Goal: Navigation & Orientation: Find specific page/section

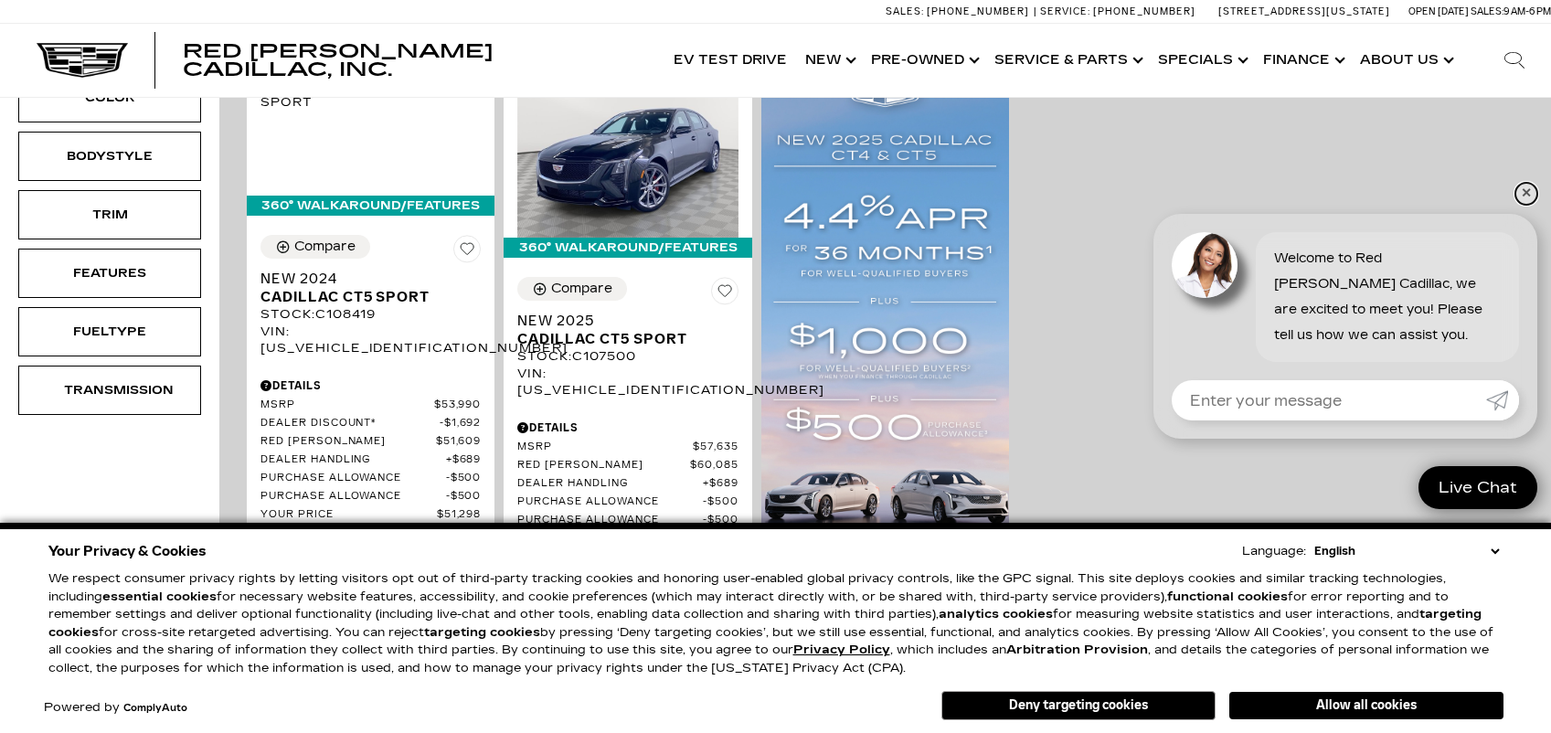
click at [1526, 190] on link "✕" at bounding box center [1526, 194] width 22 height 22
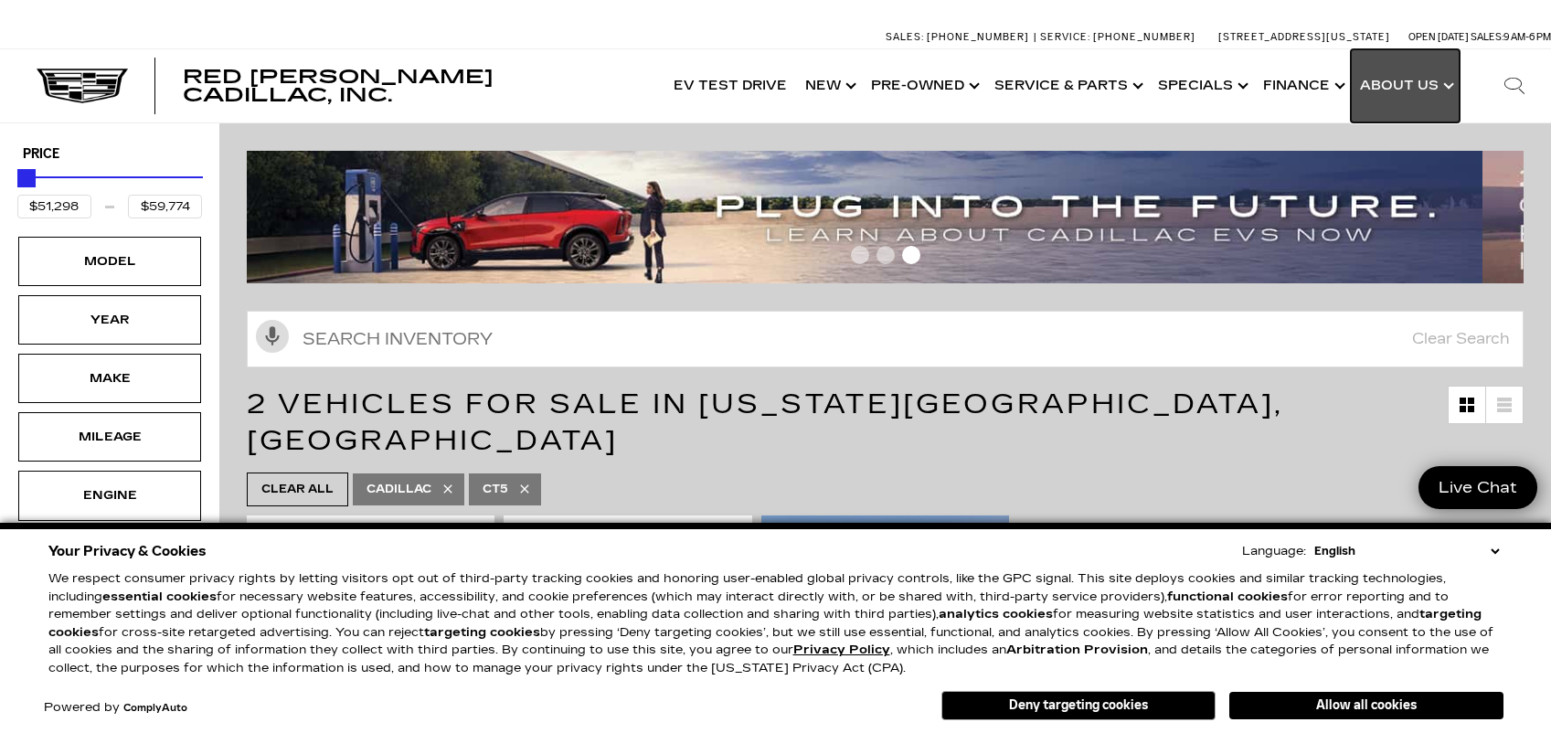
click at [1425, 90] on link "Show About Us" at bounding box center [1405, 85] width 109 height 73
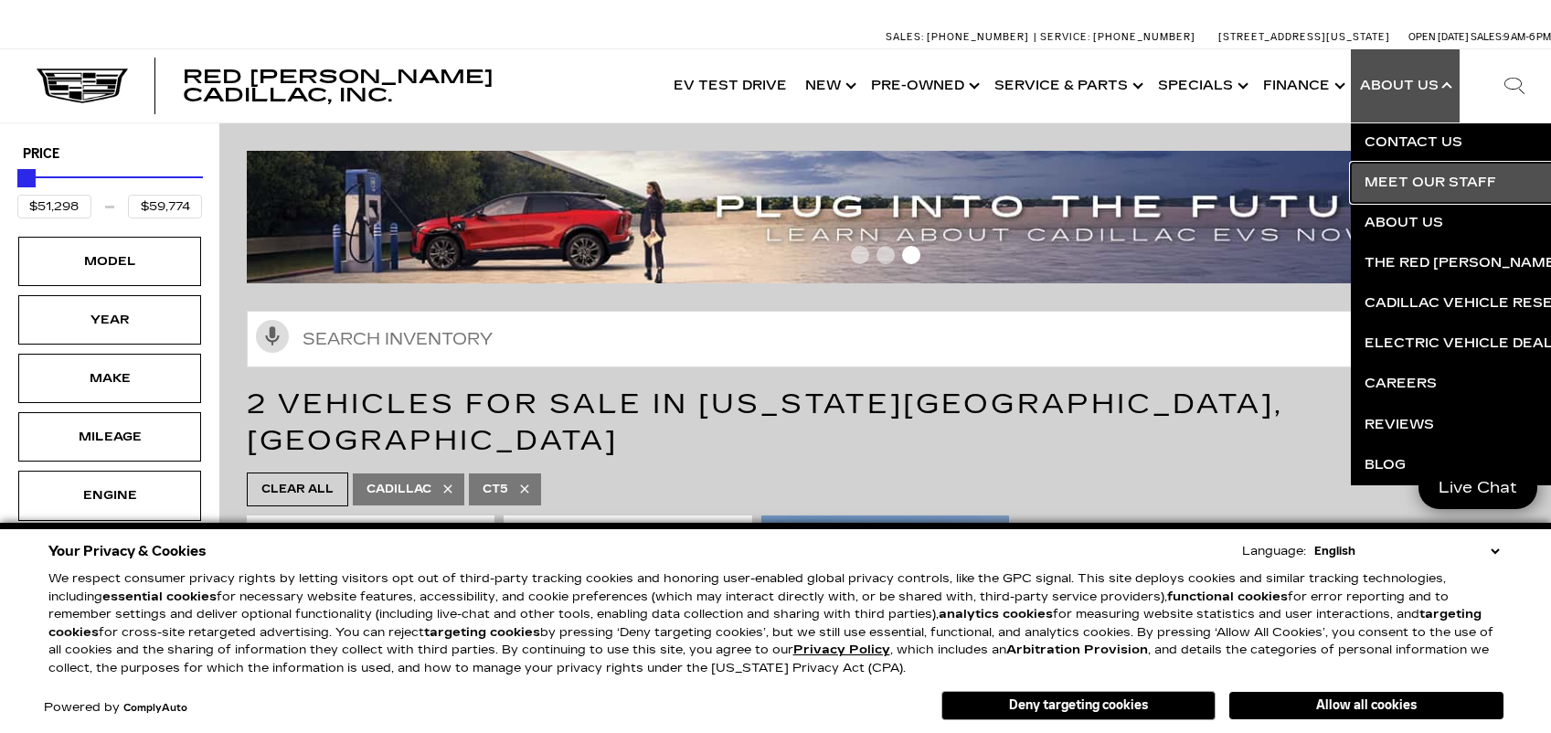
click at [1396, 178] on link "Meet Our Staff" at bounding box center [1572, 183] width 442 height 40
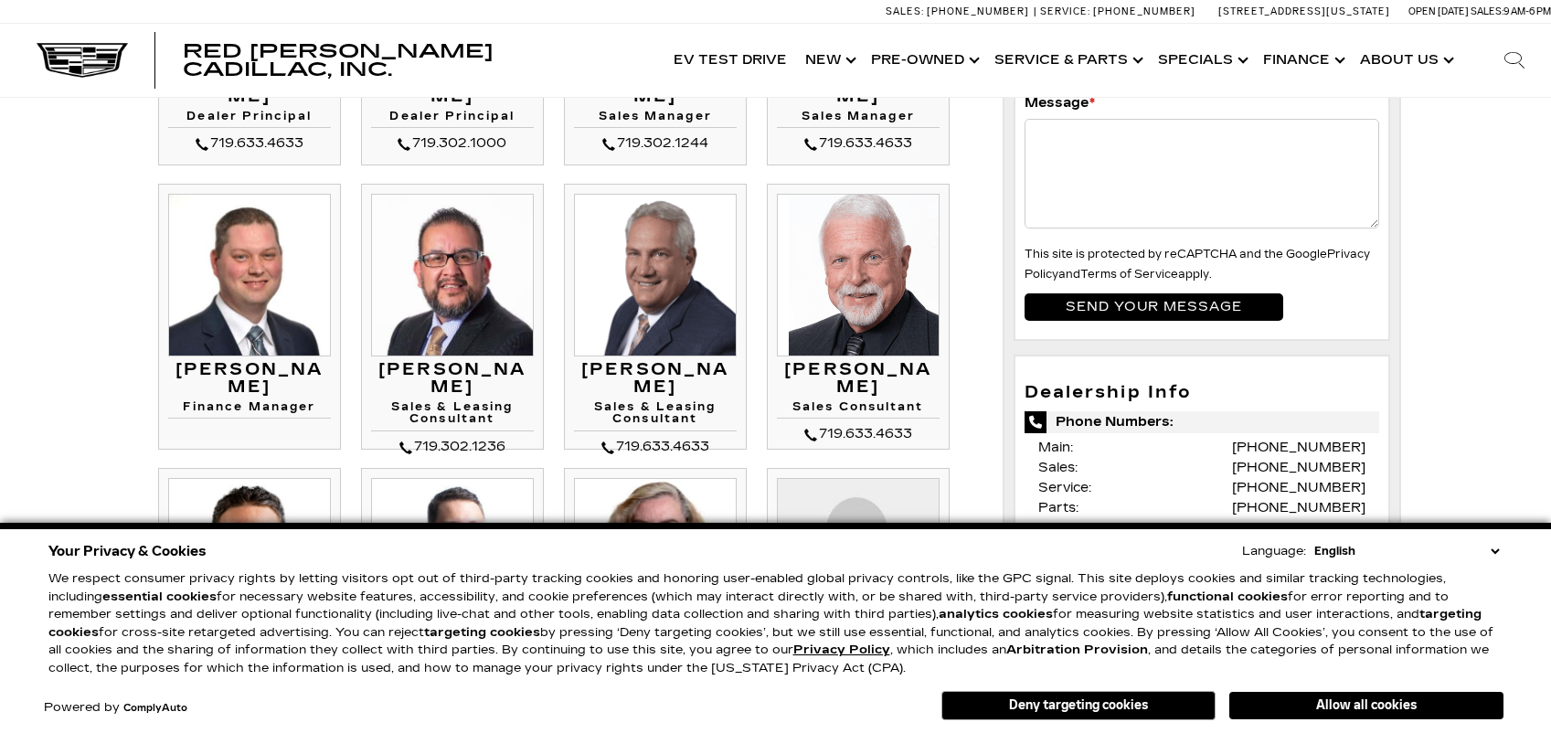
scroll to position [366, 0]
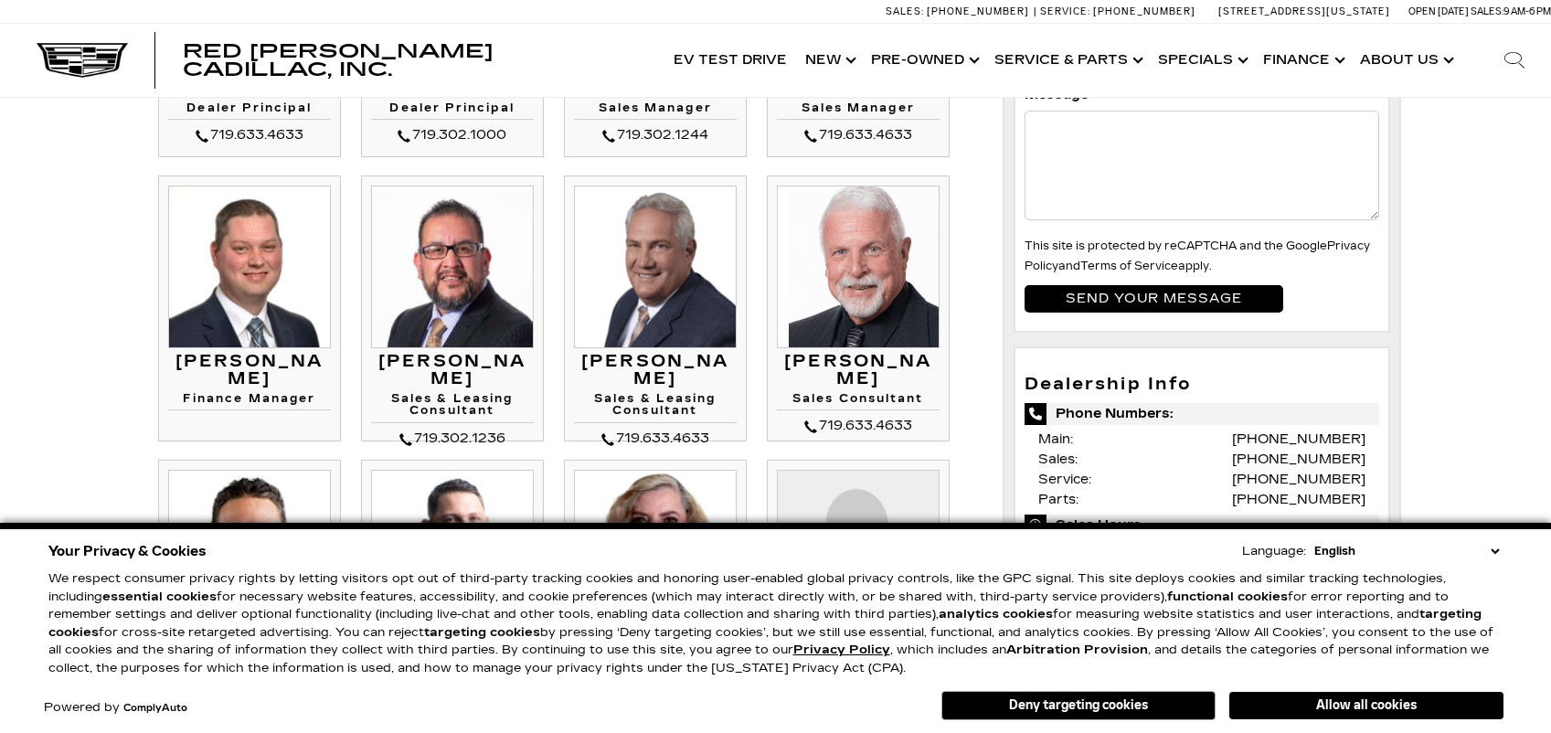
click at [1497, 548] on select "English Spanish / Español English / [GEOGRAPHIC_DATA] Korean / 한국어 Vietnamese /…" at bounding box center [1407, 551] width 194 height 18
click at [1123, 703] on button "Deny targeting cookies" at bounding box center [1078, 705] width 274 height 29
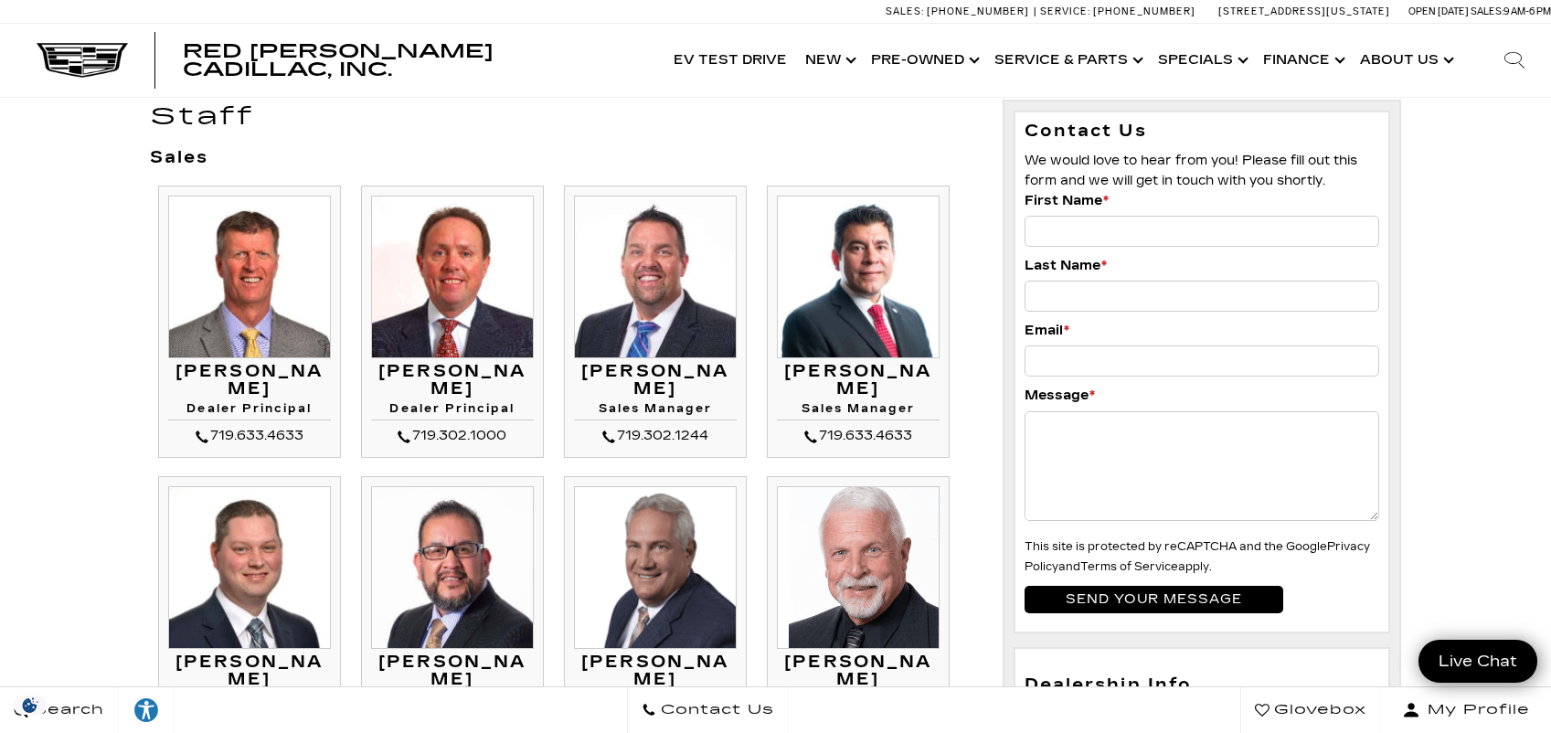
scroll to position [0, 0]
